Goal: Information Seeking & Learning: Understand process/instructions

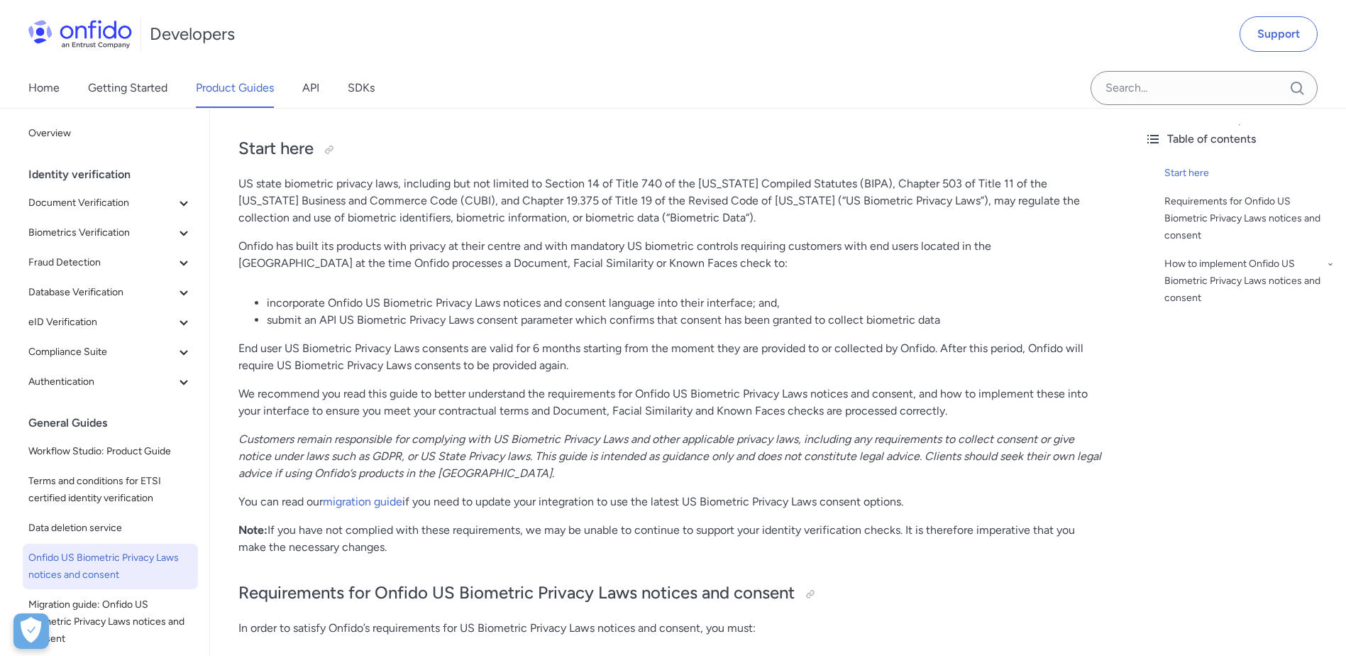
scroll to position [114, 0]
drag, startPoint x: 788, startPoint y: 247, endPoint x: 1052, endPoint y: 238, distance: 263.4
click at [891, 238] on p "Onfido has built its products with privacy at their centre and with mandatory U…" at bounding box center [671, 255] width 866 height 34
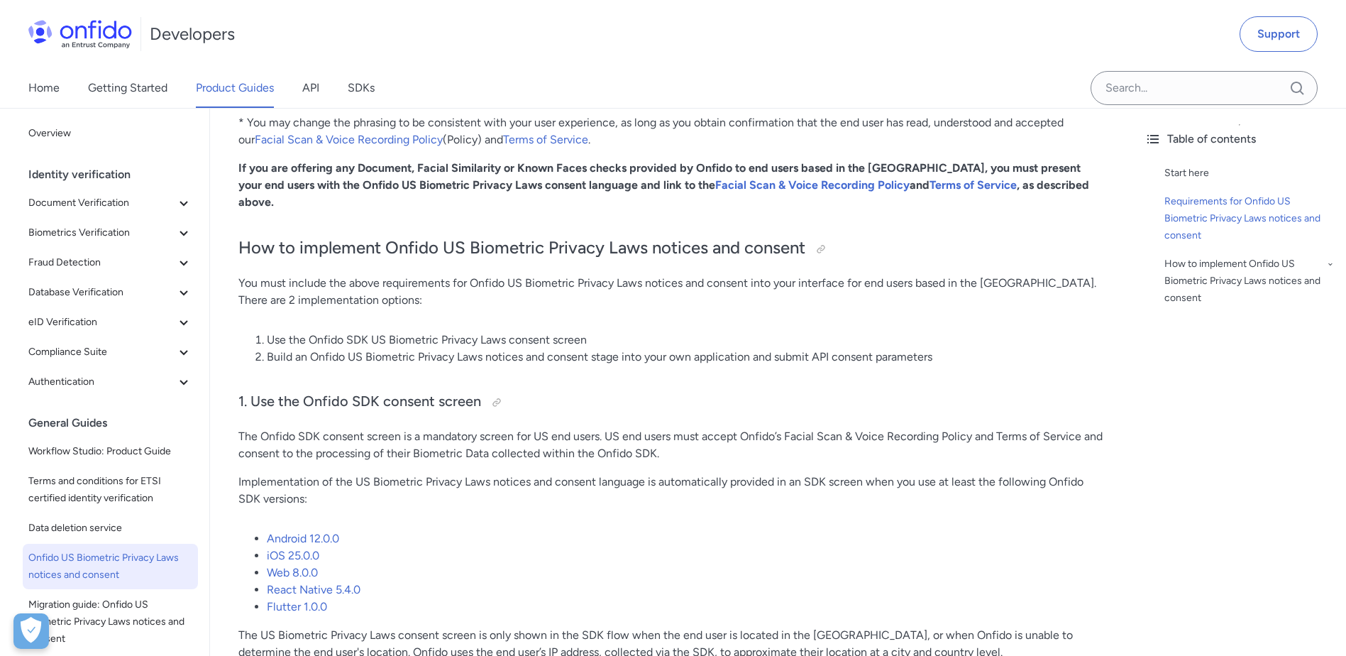
scroll to position [871, 0]
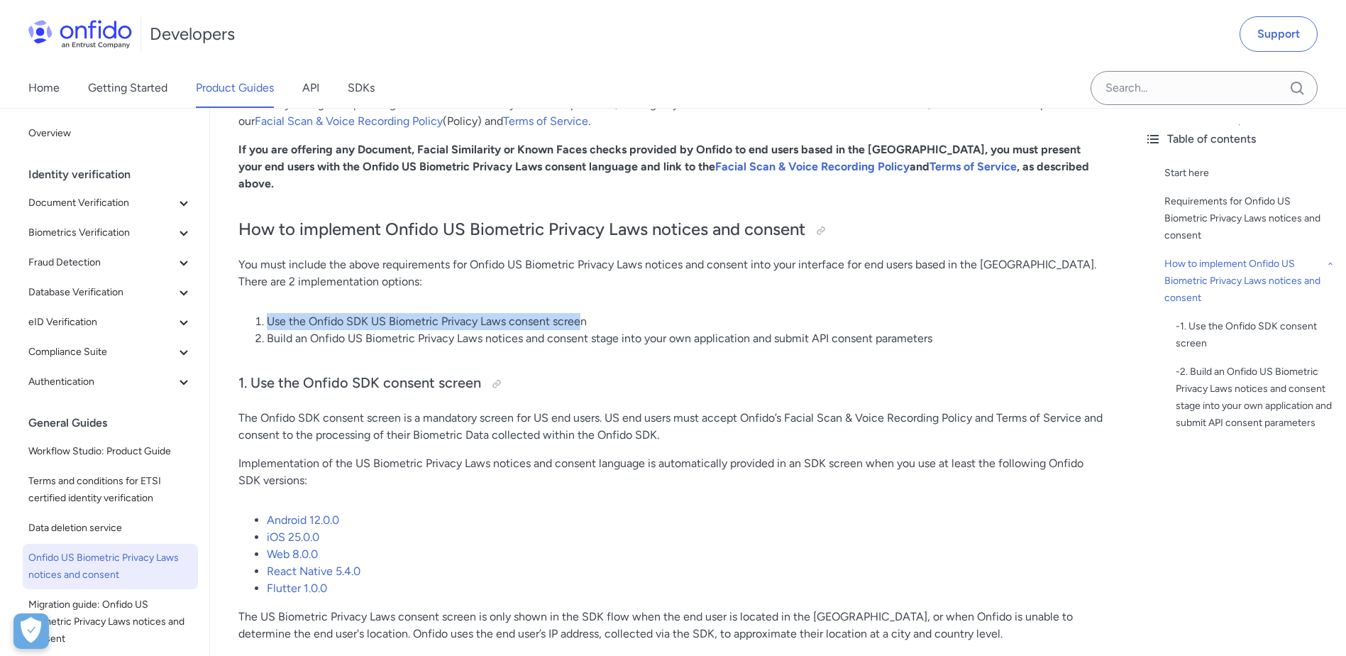
drag, startPoint x: 258, startPoint y: 307, endPoint x: 578, endPoint y: 305, distance: 320.1
click at [578, 313] on li "Use the Onfido SDK US Biometric Privacy Laws consent screen" at bounding box center [686, 321] width 838 height 17
drag, startPoint x: 578, startPoint y: 305, endPoint x: 401, endPoint y: 318, distance: 177.2
click at [408, 330] on li "Build an Onfido US Biometric Privacy Laws notices and consent stage into your o…" at bounding box center [686, 338] width 838 height 17
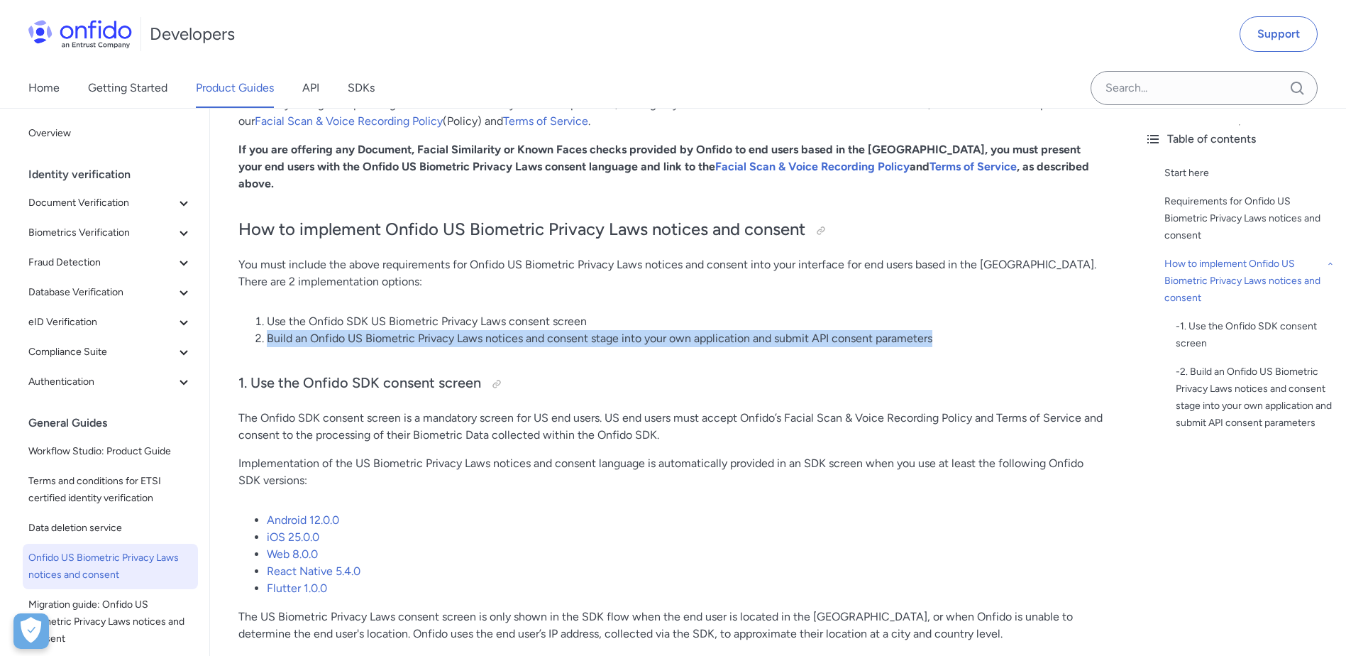
drag, startPoint x: 270, startPoint y: 324, endPoint x: 972, endPoint y: 319, distance: 701.9
click at [891, 330] on li "Build an Onfido US Biometric Privacy Laws notices and consent stage into your o…" at bounding box center [686, 338] width 838 height 17
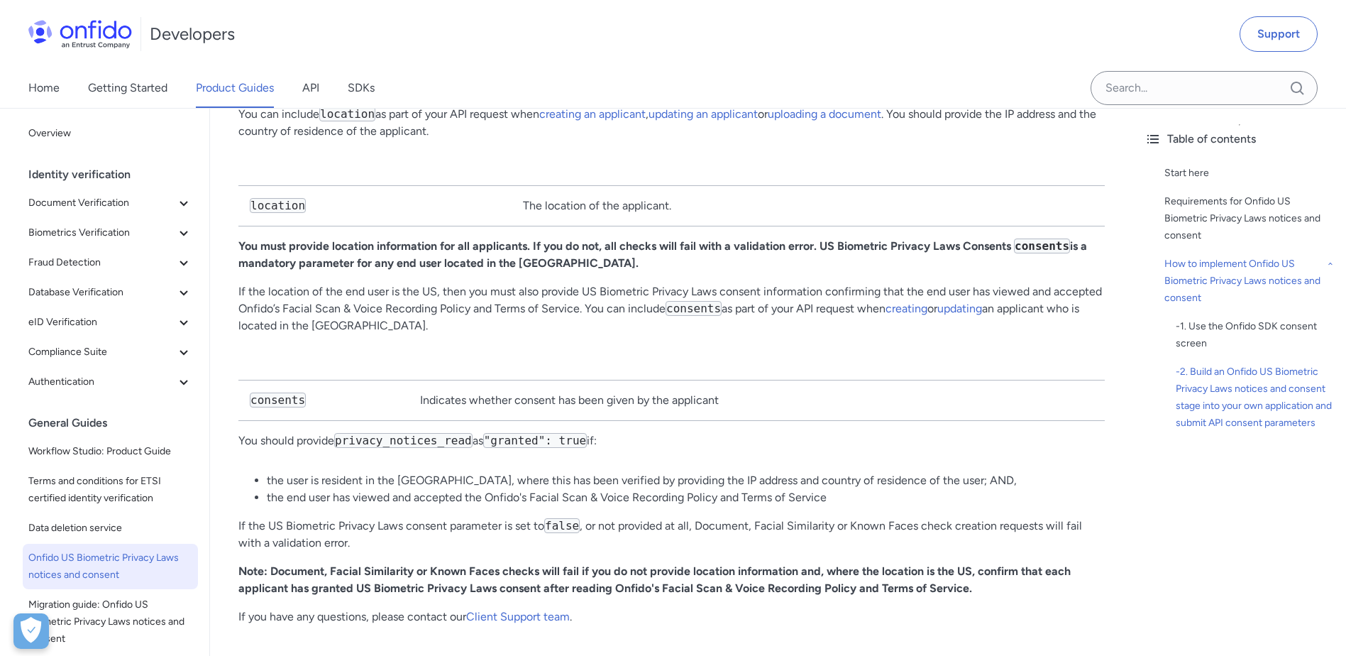
scroll to position [2621, 0]
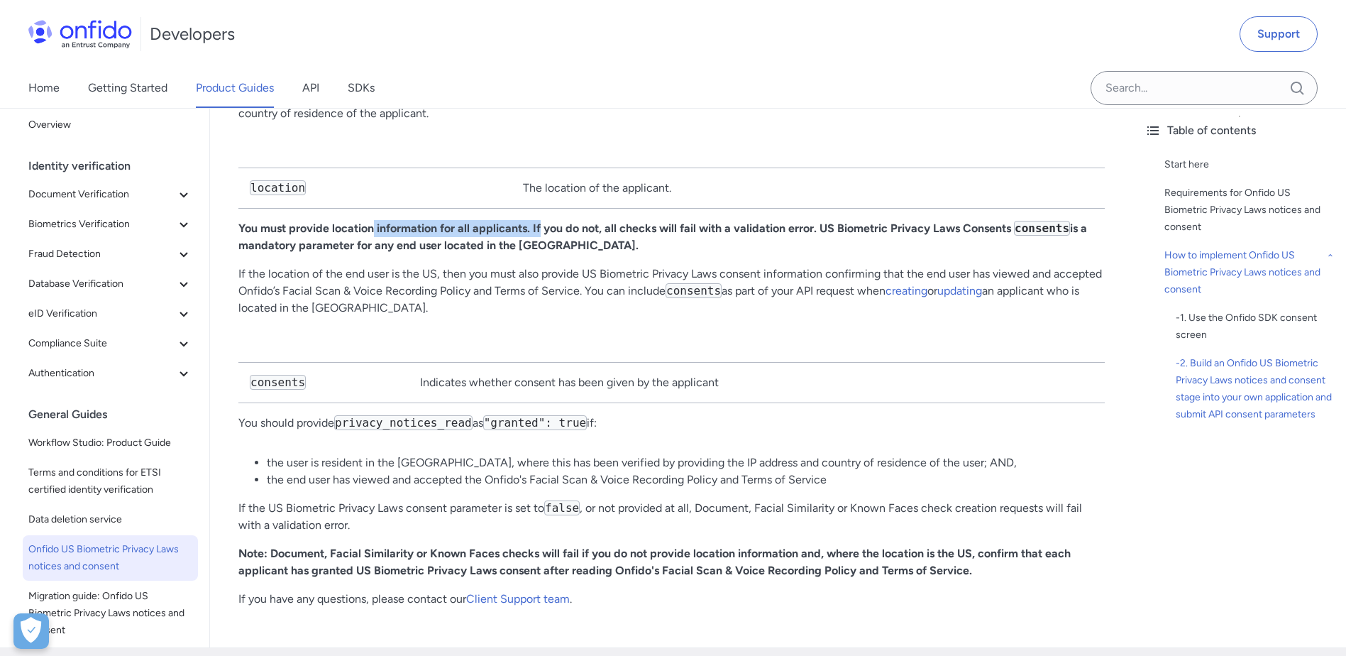
drag, startPoint x: 375, startPoint y: 195, endPoint x: 540, endPoint y: 194, distance: 165.4
click at [540, 221] on strong "You must provide location information for all applicants. If you do not, all ch…" at bounding box center [527, 227] width 578 height 13
drag, startPoint x: 540, startPoint y: 194, endPoint x: 573, endPoint y: 198, distance: 32.8
click at [573, 221] on strong "You must provide location information for all applicants. If you do not, all ch…" at bounding box center [527, 227] width 578 height 13
drag, startPoint x: 568, startPoint y: 194, endPoint x: 595, endPoint y: 194, distance: 26.3
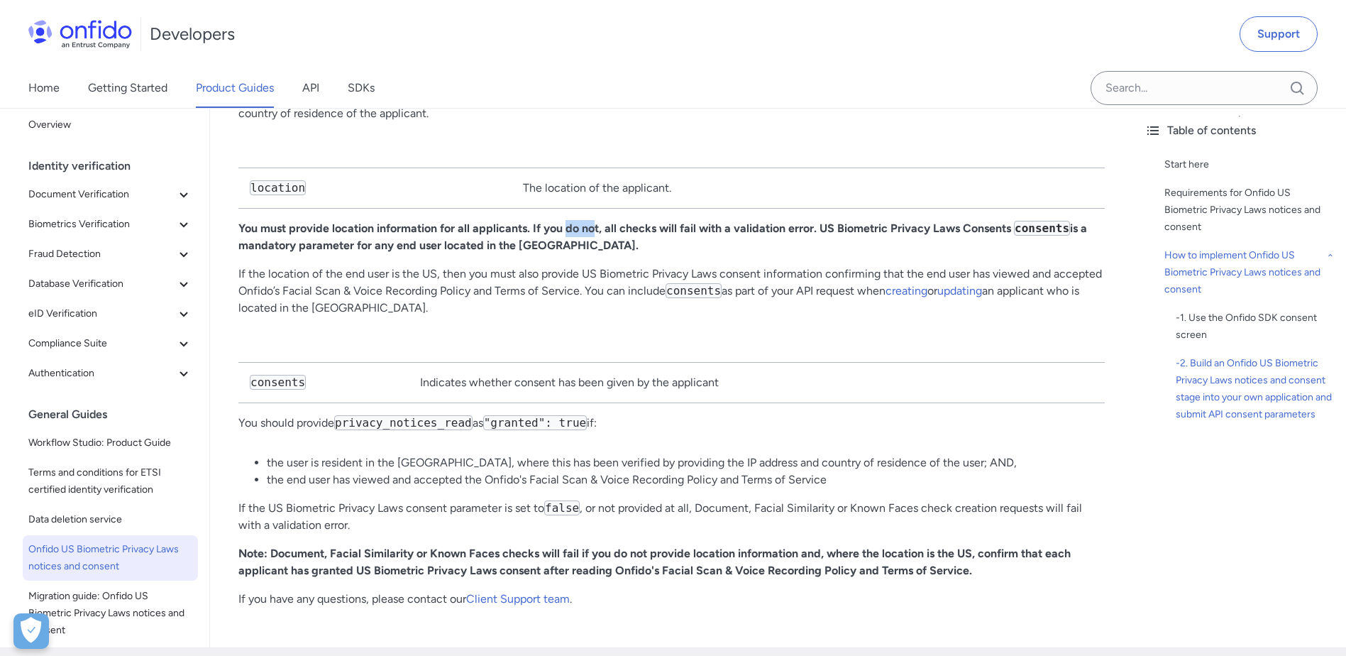
click at [595, 221] on strong "You must provide location information for all applicants. If you do not, all ch…" at bounding box center [527, 227] width 578 height 13
drag, startPoint x: 595, startPoint y: 194, endPoint x: 603, endPoint y: 223, distance: 30.1
drag, startPoint x: 634, startPoint y: 197, endPoint x: 831, endPoint y: 194, distance: 197.3
click at [831, 220] on p "You must provide location information for all applicants. If you do not, all ch…" at bounding box center [671, 237] width 866 height 34
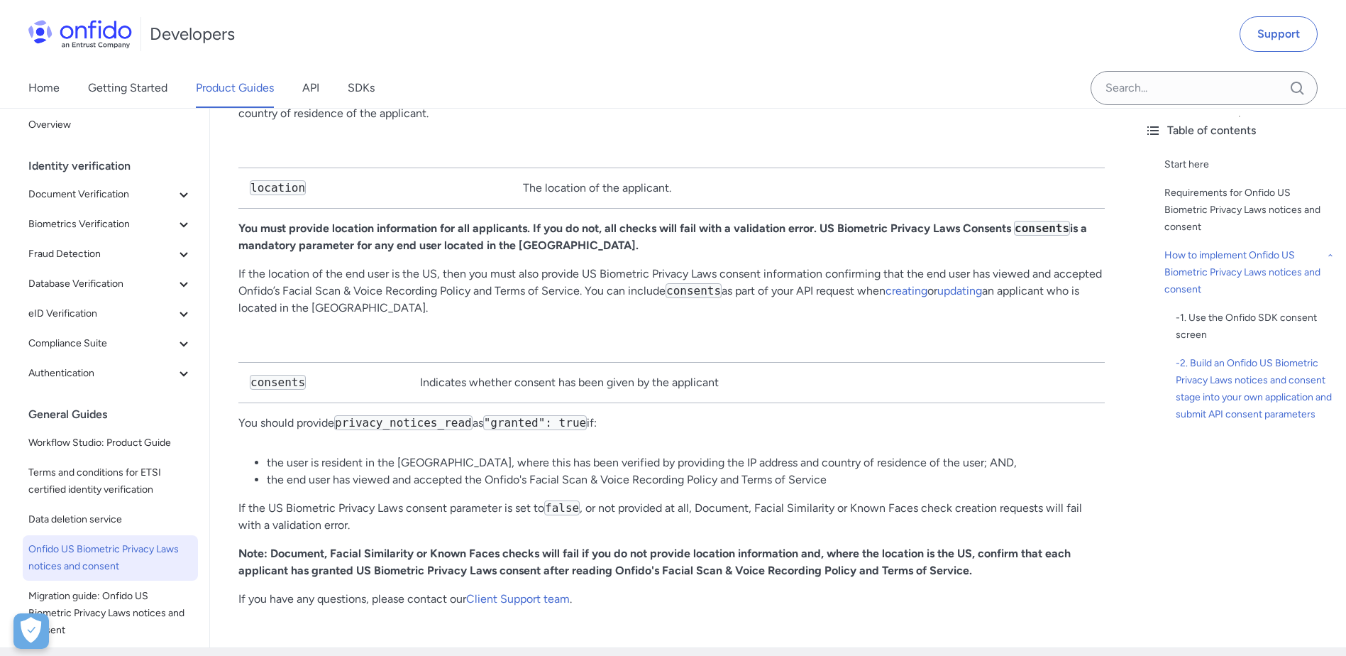
drag, startPoint x: 831, startPoint y: 194, endPoint x: 832, endPoint y: 213, distance: 19.2
click at [832, 220] on p "You must provide location information for all applicants. If you do not, all ch…" at bounding box center [671, 237] width 866 height 34
click at [891, 221] on code "consents" at bounding box center [1042, 228] width 56 height 15
drag, startPoint x: 1047, startPoint y: 193, endPoint x: 1017, endPoint y: 196, distance: 30.6
click at [891, 221] on code "consents" at bounding box center [1042, 228] width 56 height 15
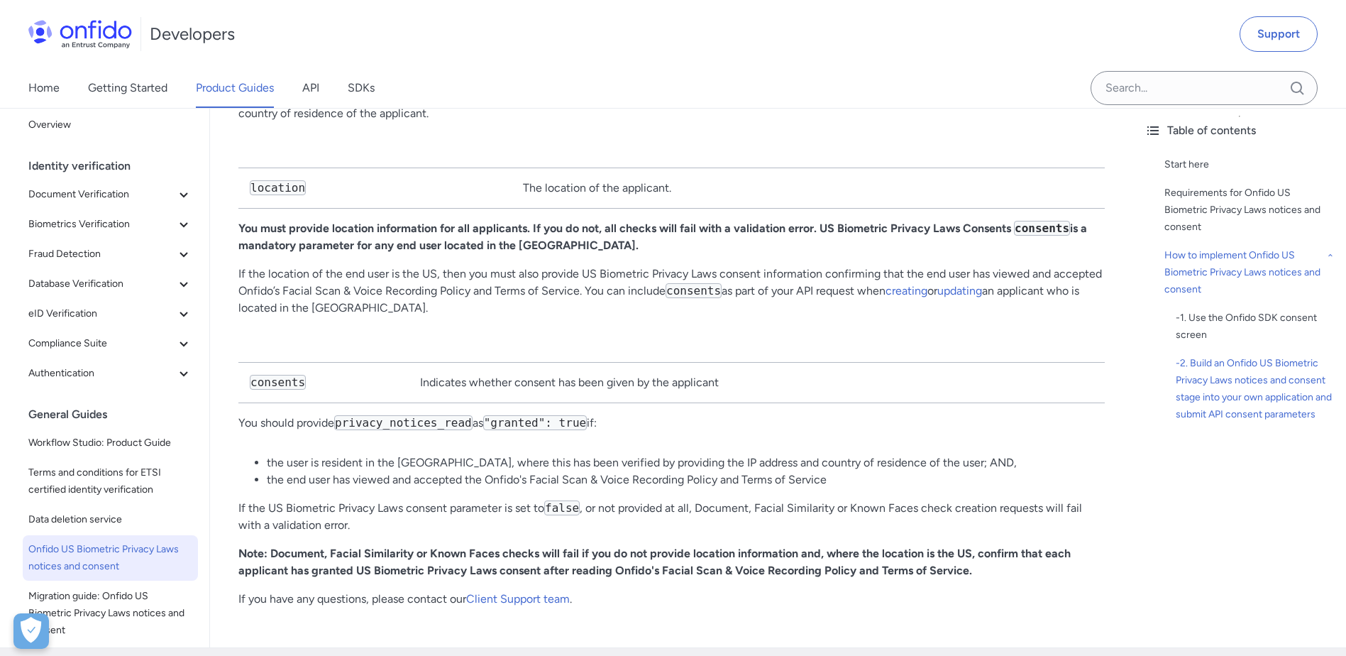
click at [464, 221] on strong "consents is a mandatory parameter for any end user located in the [GEOGRAPHIC_D…" at bounding box center [662, 236] width 849 height 31
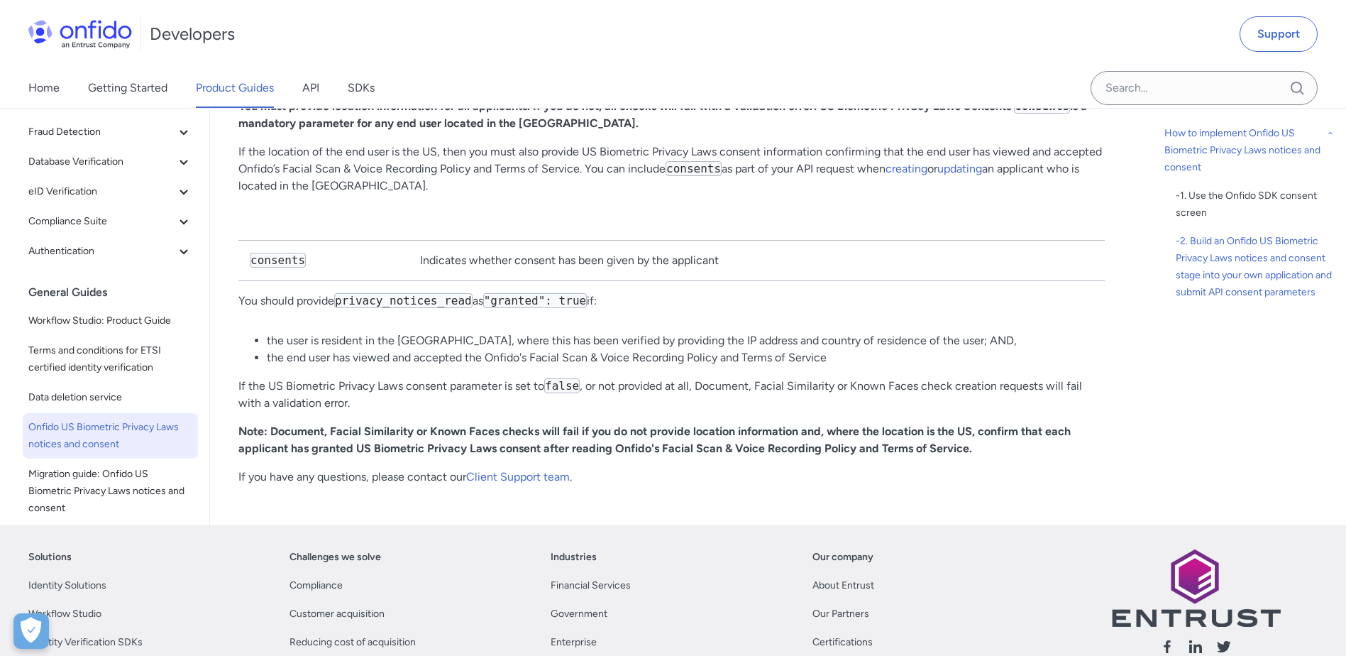
scroll to position [2763, 0]
